Goal: Task Accomplishment & Management: Manage account settings

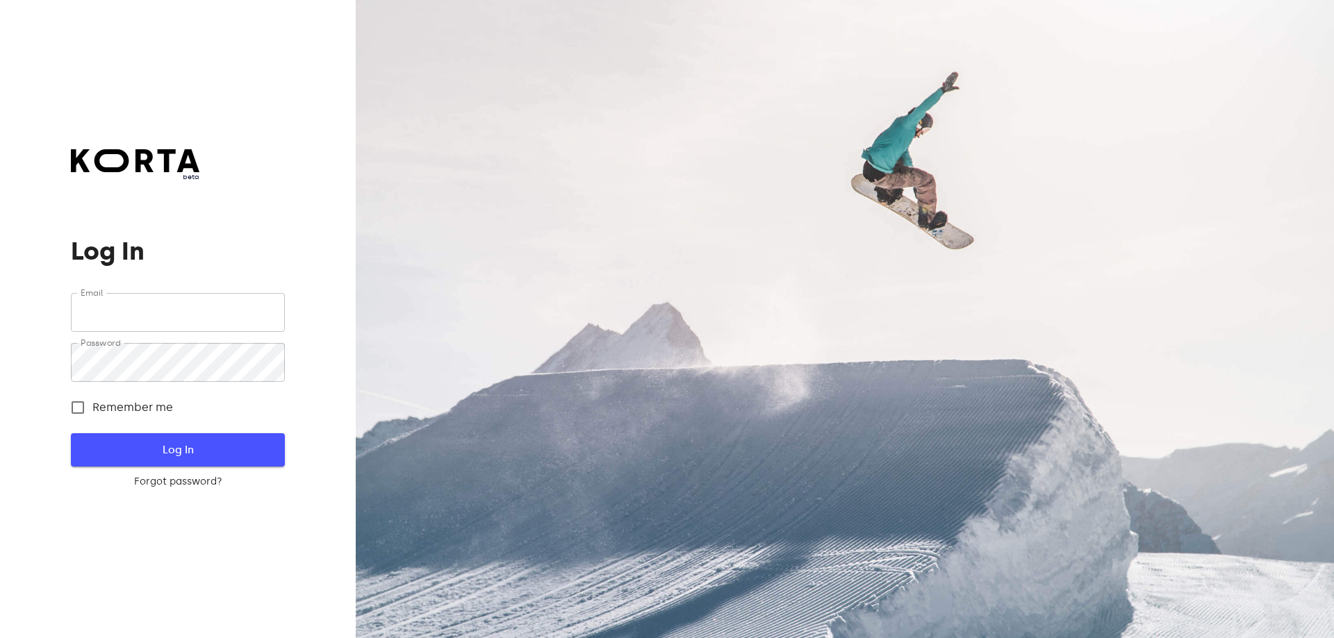
type input "[EMAIL_ADDRESS][DOMAIN_NAME]"
click at [187, 446] on span "Log In" at bounding box center [177, 450] width 169 height 18
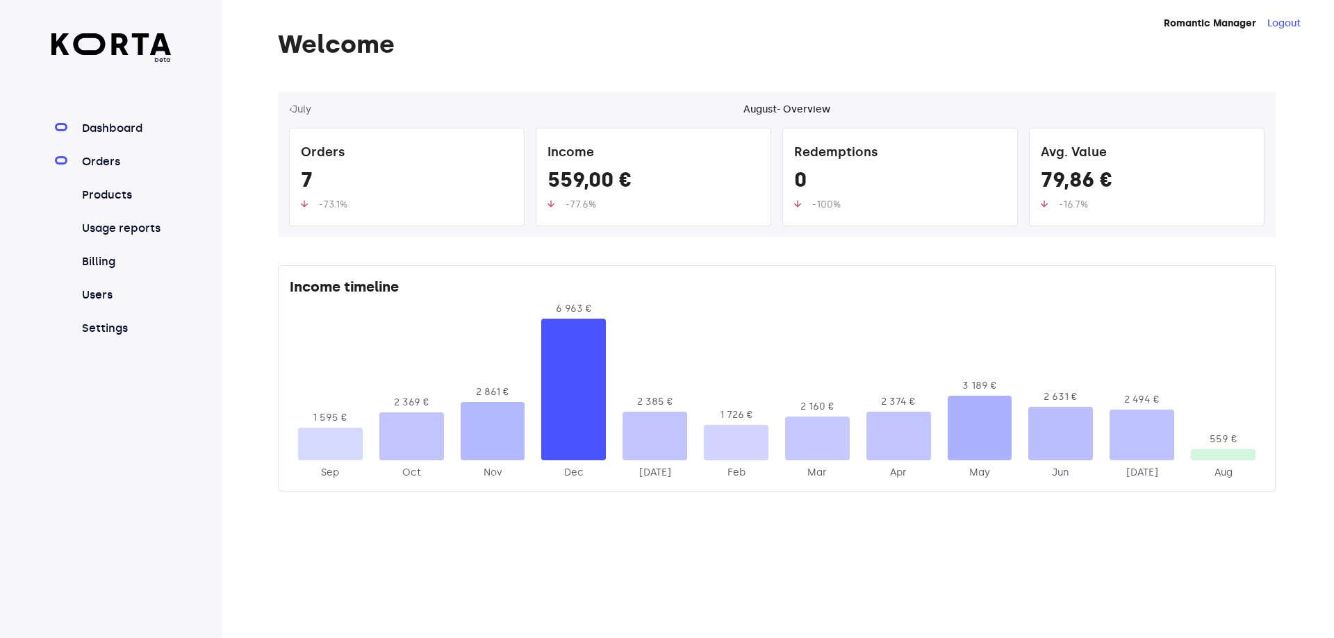
click at [133, 165] on link "Orders" at bounding box center [125, 162] width 92 height 17
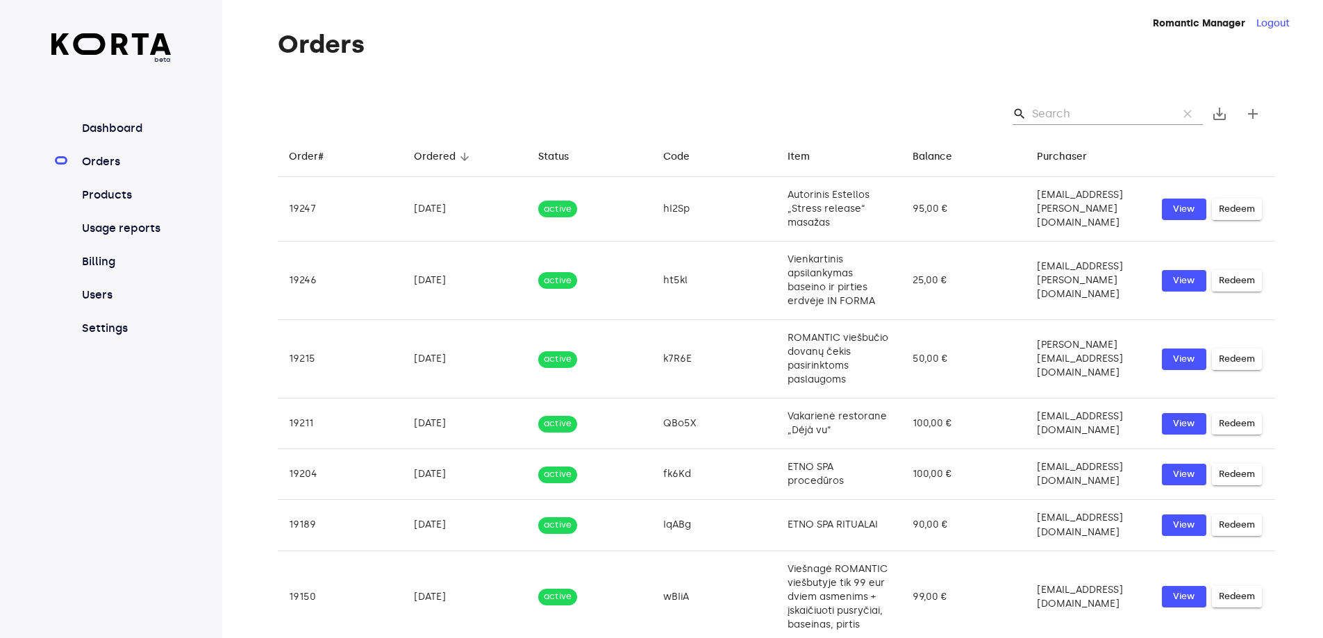
click at [1074, 112] on input "Search" at bounding box center [1099, 114] width 135 height 22
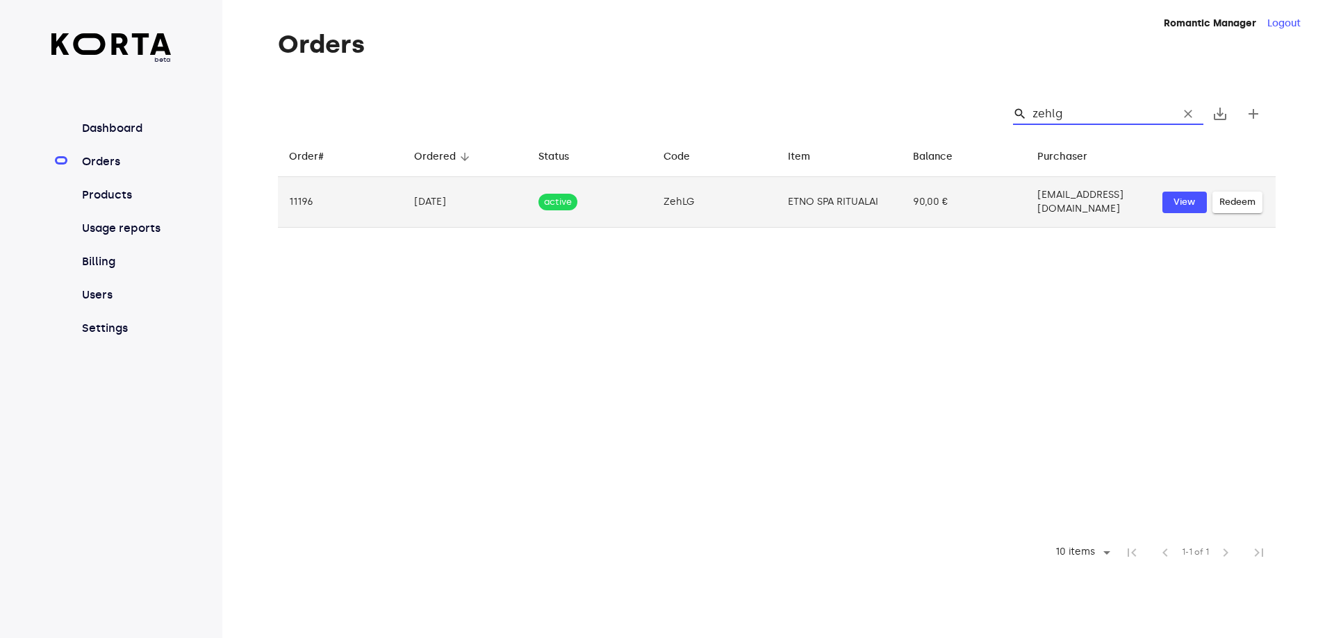
type input "zehlg"
click at [1102, 193] on td "[EMAIL_ADDRESS][DOMAIN_NAME]" at bounding box center [1088, 202] width 125 height 51
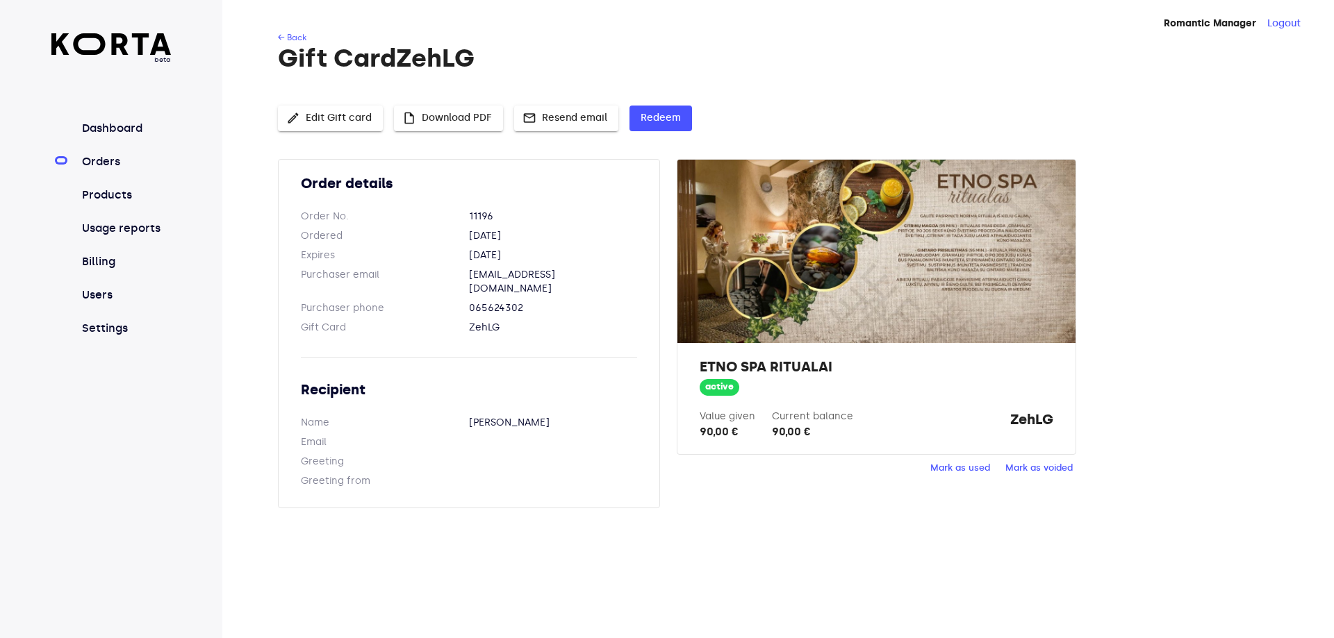
click at [975, 472] on span "Mark as used" at bounding box center [960, 469] width 60 height 16
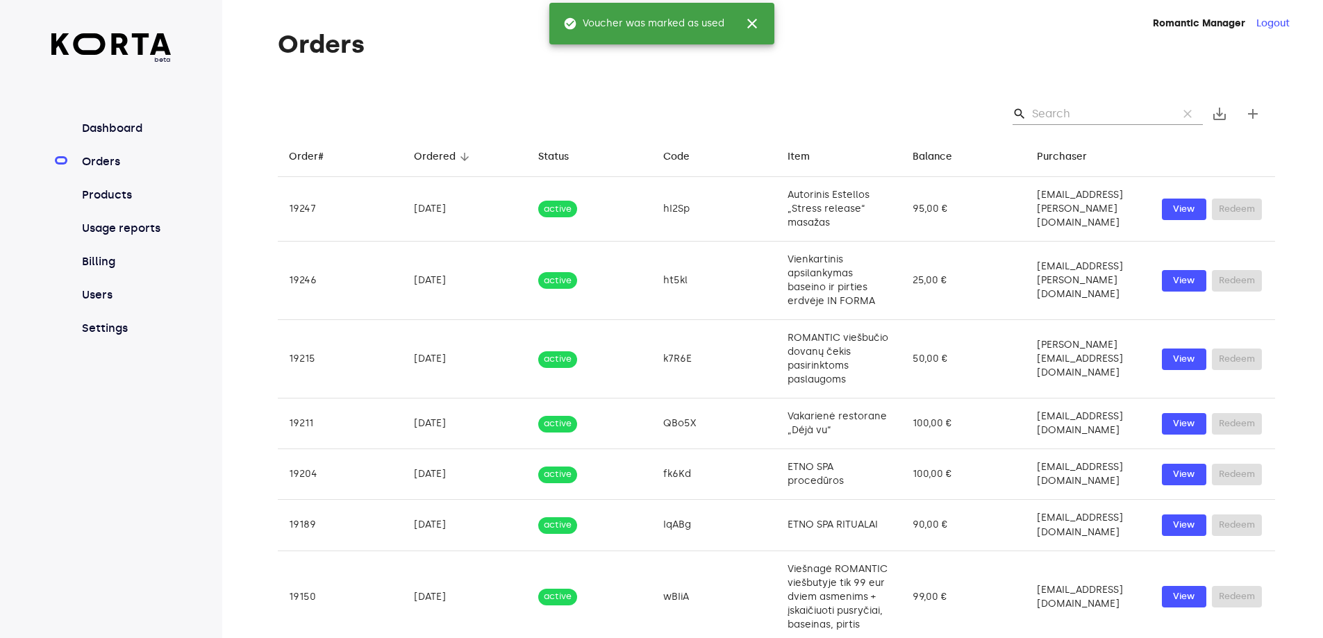
click at [1097, 105] on input "Search" at bounding box center [1099, 114] width 135 height 22
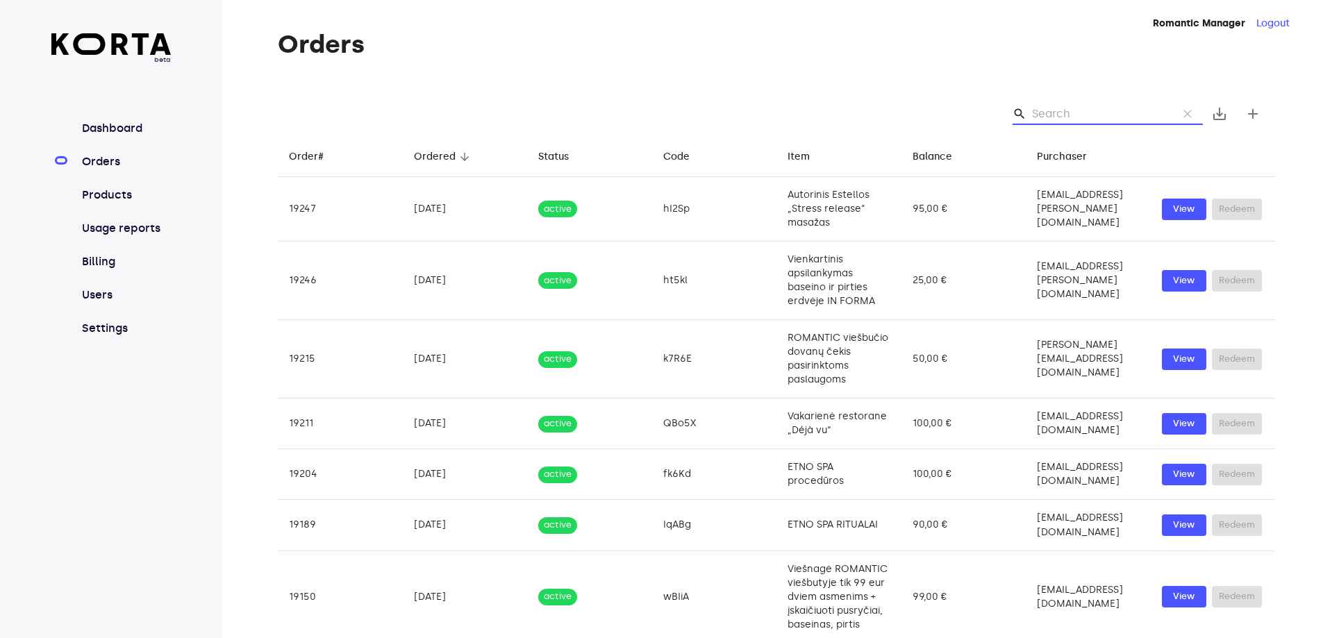
click at [1118, 114] on input "Search" at bounding box center [1099, 114] width 135 height 22
click at [1141, 106] on input "Search" at bounding box center [1099, 114] width 135 height 22
